Goal: Book appointment/travel/reservation

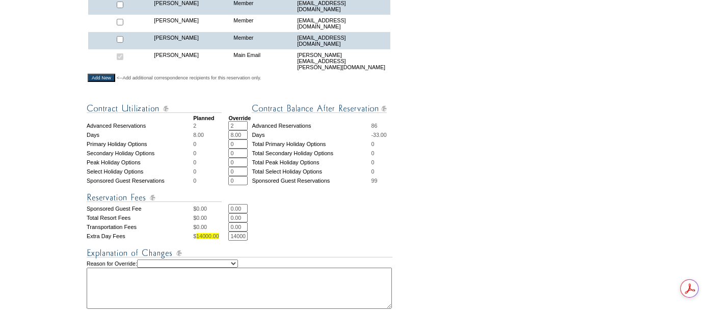
scroll to position [509, 0]
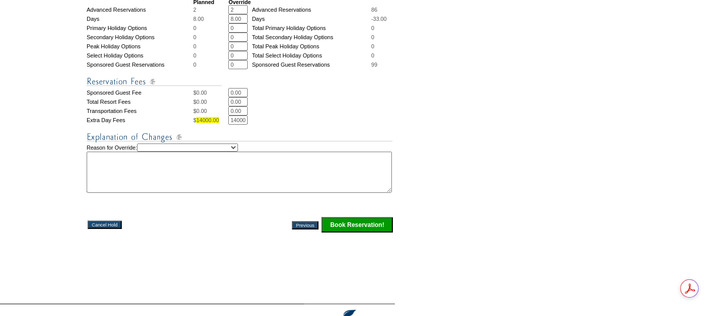
click at [227, 144] on select "Creating Continuous Stay Days Rebooked After Cancellation Editing Occupant Expe…" at bounding box center [187, 148] width 101 height 8
select select "1038"
click at [150, 144] on select "Creating Continuous Stay Days Rebooked After Cancellation Editing Occupant Expe…" at bounding box center [187, 148] width 101 height 8
click at [174, 169] on textarea at bounding box center [239, 172] width 305 height 41
drag, startPoint x: 265, startPoint y: 151, endPoint x: 87, endPoint y: 144, distance: 177.9
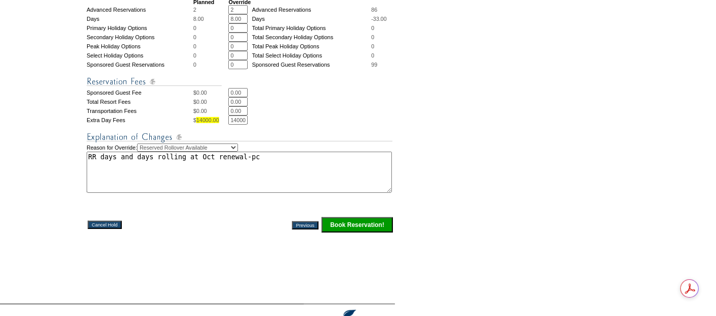
type textarea "RR days and days rolling at Oct renewal-pc"
click at [369, 220] on input "Book Reservation!" at bounding box center [356, 225] width 71 height 15
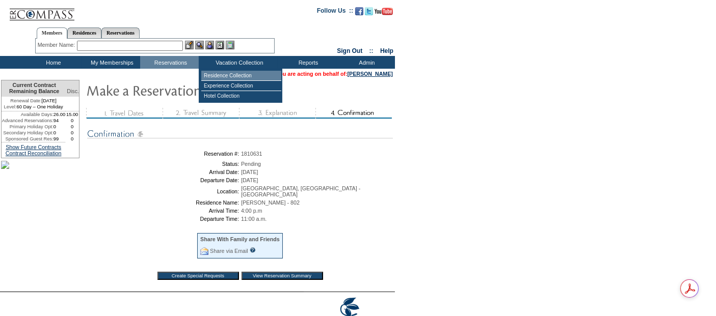
click at [231, 73] on td "Residence Collection" at bounding box center [241, 76] width 80 height 10
